Goal: Connect with others: Connect with others

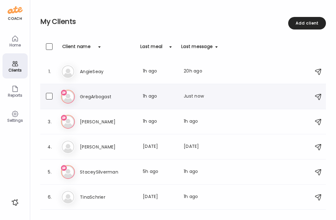
click at [99, 98] on h3 "GregArbogast" at bounding box center [107, 97] width 55 height 8
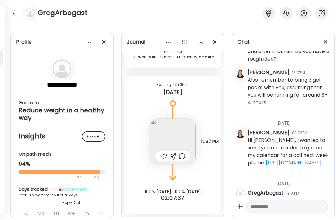
scroll to position [3186, 0]
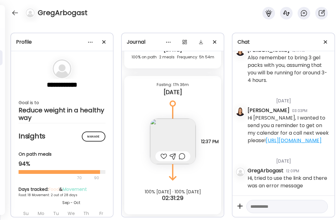
click at [288, 137] on link "[URL][DOMAIN_NAME]" at bounding box center [294, 140] width 56 height 7
click at [281, 137] on link "[URL][DOMAIN_NAME]" at bounding box center [294, 140] width 56 height 7
click at [267, 211] on div at bounding box center [286, 207] width 81 height 14
click at [275, 206] on textarea at bounding box center [281, 207] width 62 height 8
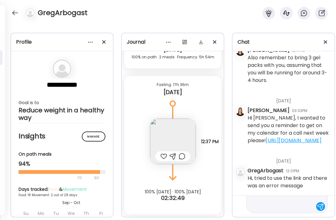
paste textarea "**********"
type textarea "**********"
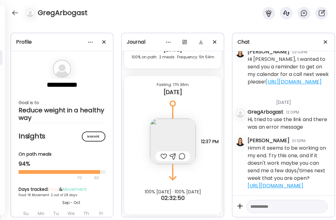
scroll to position [3252, 0]
click at [279, 183] on link "[URL][DOMAIN_NAME]" at bounding box center [275, 185] width 56 height 7
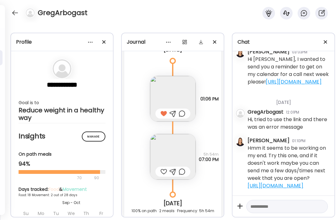
scroll to position [4389, 0]
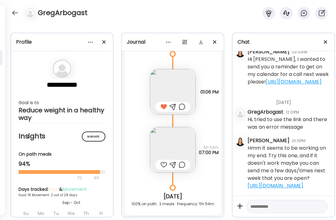
click at [181, 139] on img at bounding box center [173, 150] width 46 height 46
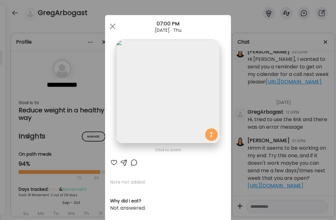
click at [113, 162] on div at bounding box center [114, 163] width 8 height 8
click at [111, 25] on span at bounding box center [113, 27] width 6 height 6
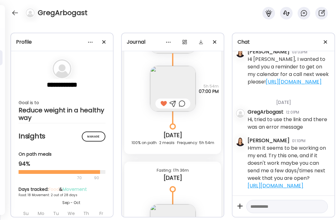
scroll to position [4536, 0]
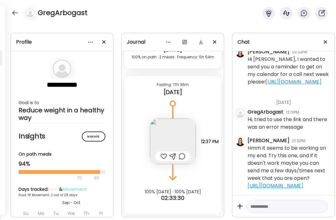
click at [177, 129] on img at bounding box center [173, 142] width 46 height 46
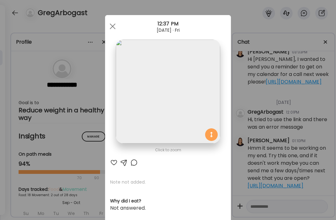
click at [114, 162] on div at bounding box center [114, 163] width 8 height 8
click at [115, 28] on div at bounding box center [112, 26] width 13 height 13
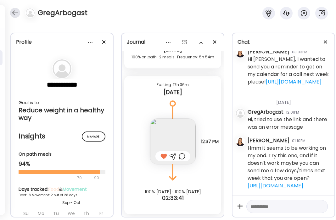
click at [14, 11] on div at bounding box center [15, 13] width 10 height 10
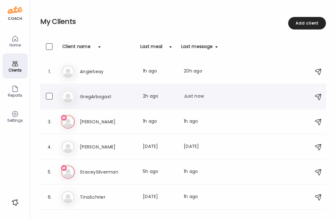
click at [103, 99] on h3 "GregArbogast" at bounding box center [107, 97] width 55 height 8
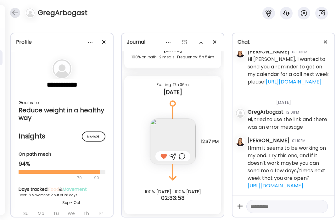
click at [17, 13] on div at bounding box center [15, 13] width 10 height 10
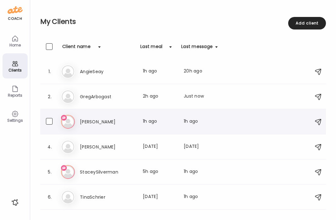
click at [90, 125] on h3 "[PERSON_NAME]" at bounding box center [107, 122] width 55 height 8
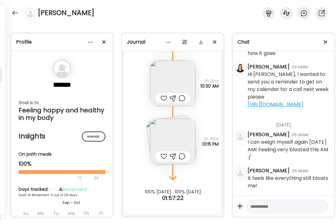
scroll to position [5098, 0]
click at [268, 209] on textarea at bounding box center [281, 207] width 62 height 8
drag, startPoint x: 299, startPoint y: 206, endPoint x: 252, endPoint y: 206, distance: 47.1
click at [252, 206] on textarea "**********" at bounding box center [281, 207] width 62 height 8
type textarea "*"
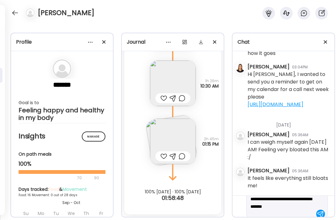
scroll to position [22, 0]
type textarea "**********"
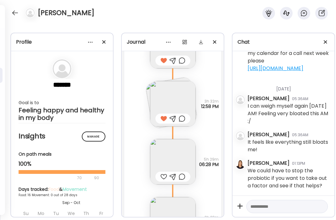
scroll to position [4650, 0]
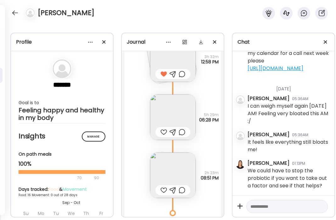
click at [164, 133] on div at bounding box center [163, 133] width 7 height 8
click at [182, 179] on img at bounding box center [173, 176] width 46 height 46
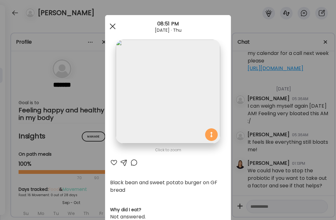
click at [113, 27] on span at bounding box center [113, 27] width 6 height 6
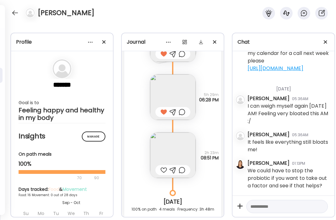
scroll to position [4675, 0]
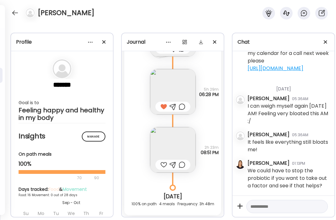
click at [183, 147] on img at bounding box center [173, 150] width 46 height 46
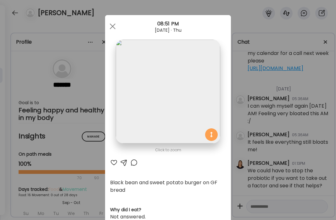
click at [187, 97] on img at bounding box center [168, 92] width 104 height 104
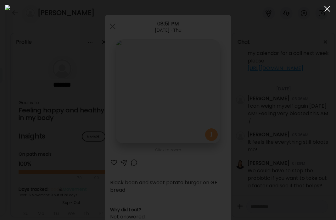
click at [329, 7] on div at bounding box center [327, 9] width 13 height 13
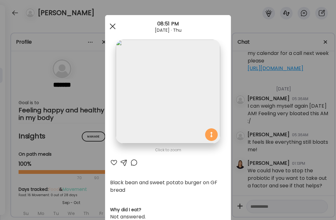
click at [112, 25] on div at bounding box center [112, 26] width 13 height 13
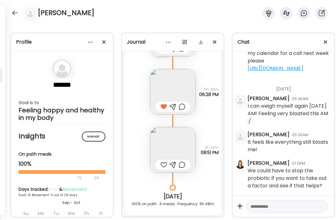
click at [286, 207] on textarea at bounding box center [281, 207] width 62 height 8
click at [263, 207] on textarea "**********" at bounding box center [281, 199] width 62 height 23
click at [283, 207] on textarea "**********" at bounding box center [281, 199] width 62 height 23
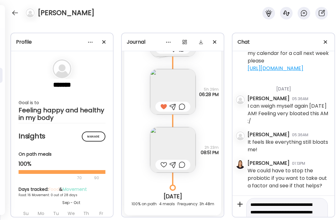
scroll to position [0, 0]
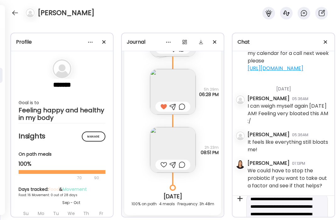
scroll to position [7, 0]
drag, startPoint x: 273, startPoint y: 207, endPoint x: 254, endPoint y: 207, distance: 18.5
click at [254, 207] on textarea "**********" at bounding box center [281, 221] width 62 height 53
click at [312, 207] on div "**********" at bounding box center [286, 210] width 81 height 51
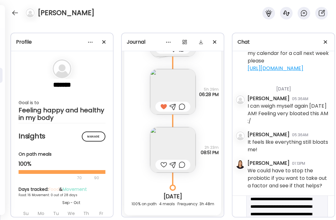
click at [311, 207] on textarea "**********" at bounding box center [281, 210] width 62 height 45
type textarea "**********"
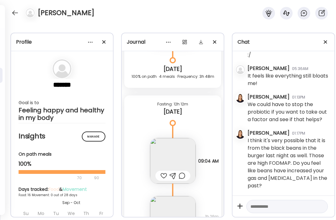
scroll to position [4810, 0]
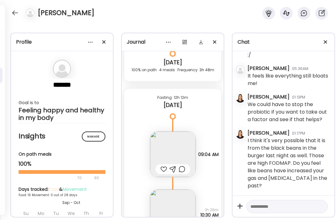
click at [166, 170] on div at bounding box center [163, 170] width 7 height 8
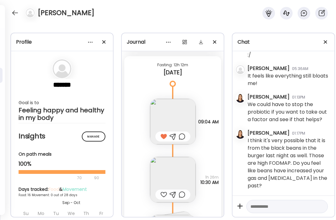
scroll to position [4850, 0]
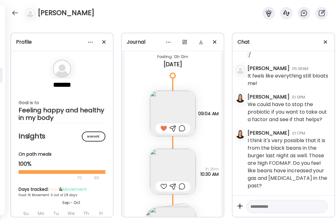
click at [165, 187] on div at bounding box center [163, 187] width 7 height 8
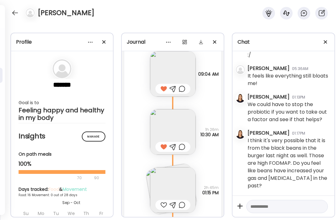
scroll to position [4900, 0]
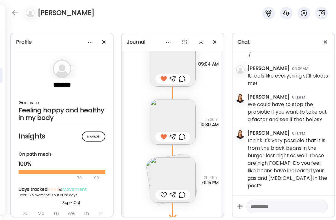
click at [181, 181] on img at bounding box center [173, 180] width 46 height 46
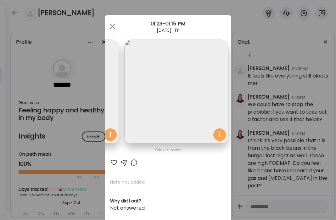
scroll to position [0, 0]
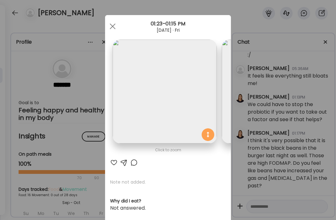
click at [164, 91] on img at bounding box center [164, 92] width 104 height 104
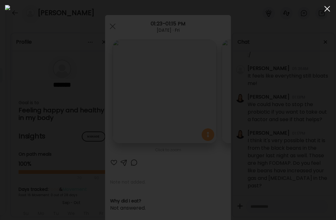
click at [325, 9] on div at bounding box center [327, 9] width 13 height 13
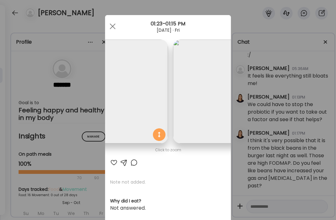
scroll to position [0, 102]
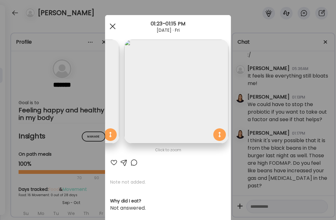
click at [111, 28] on span at bounding box center [113, 27] width 6 height 6
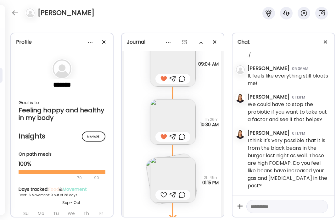
click at [161, 197] on div at bounding box center [163, 195] width 7 height 8
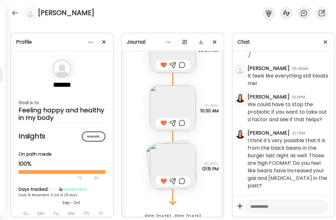
scroll to position [4915, 0]
click at [14, 14] on div at bounding box center [15, 13] width 10 height 10
